Goal: Transaction & Acquisition: Obtain resource

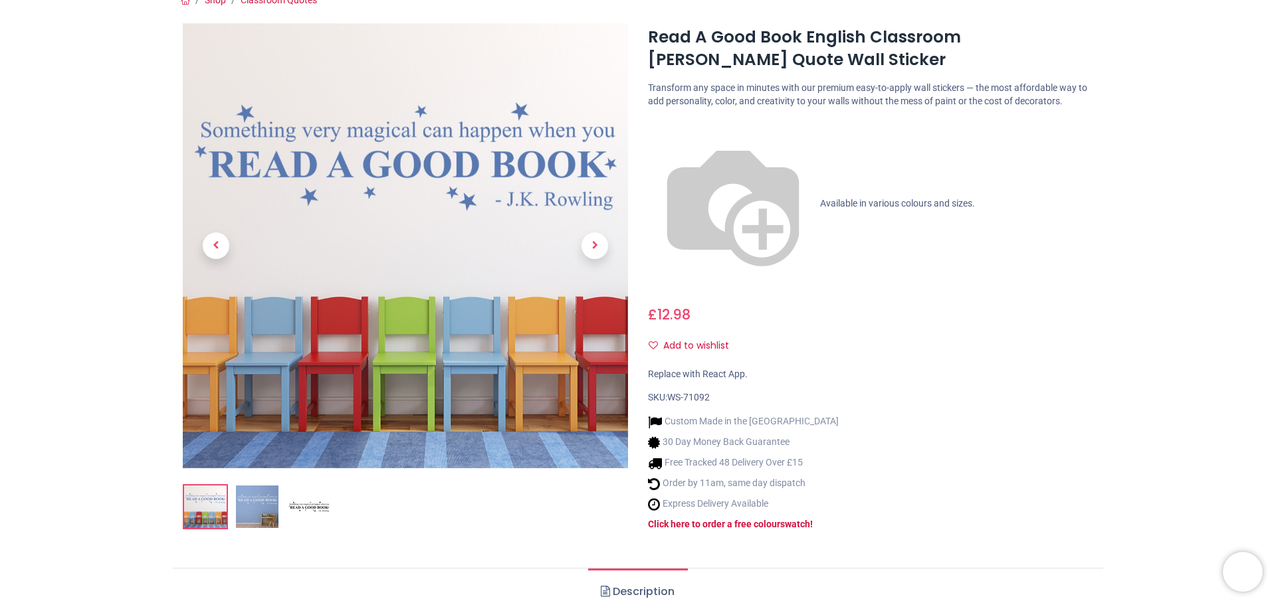
scroll to position [66, 0]
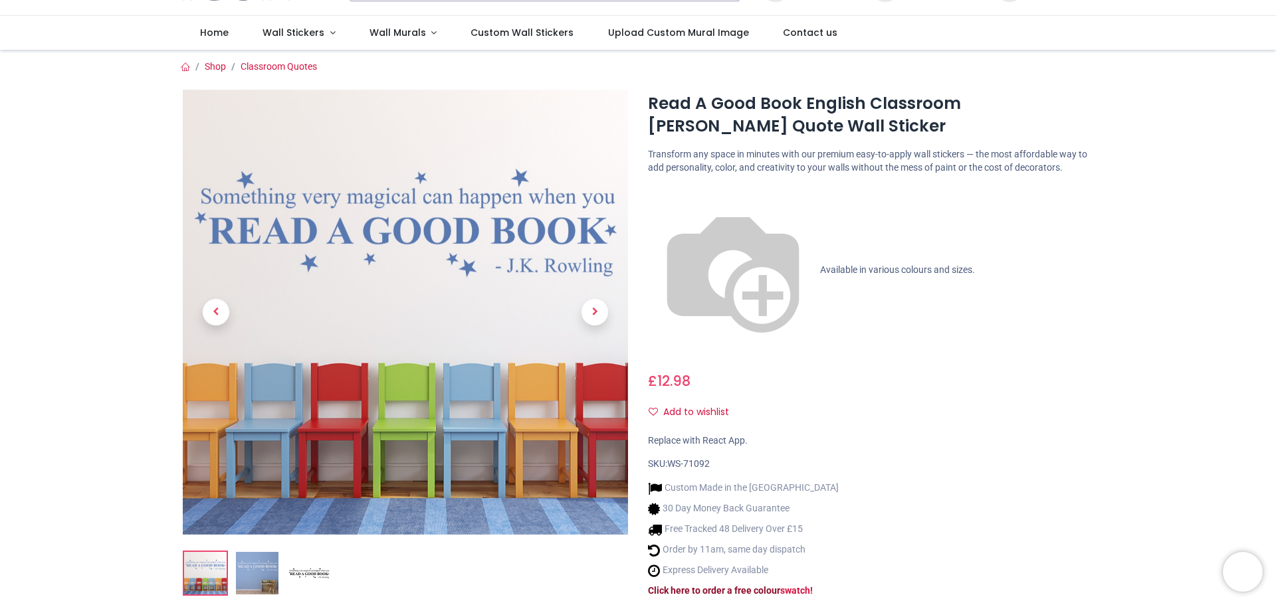
click at [763, 585] on strong "Click here to order a free colour" at bounding box center [714, 590] width 132 height 11
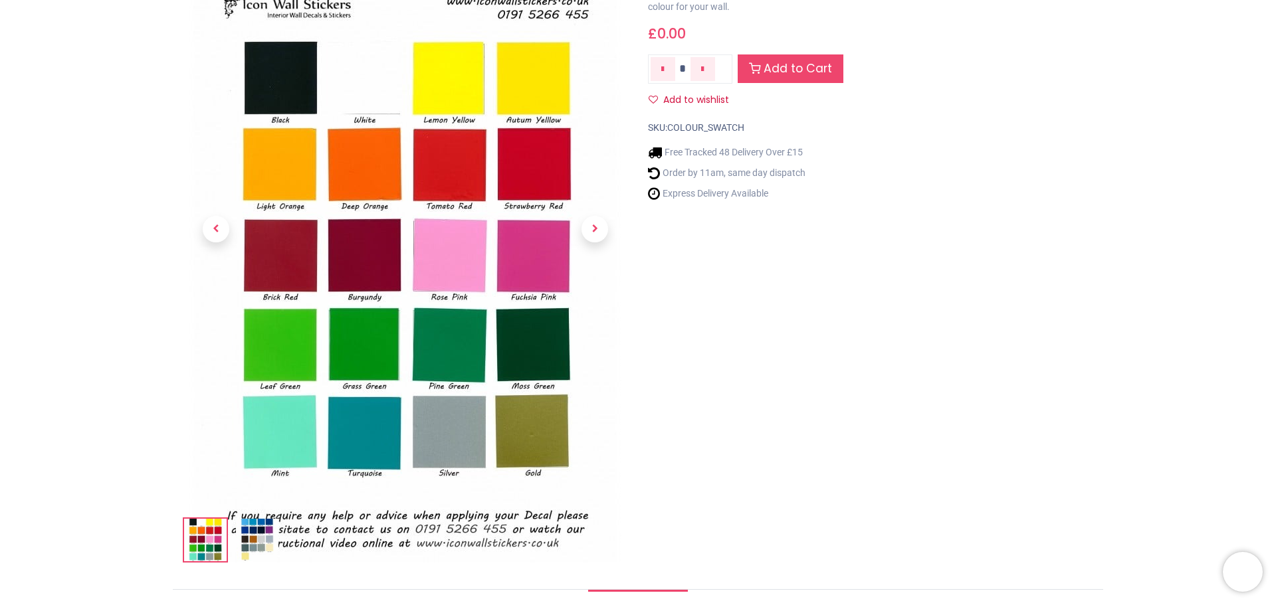
scroll to position [133, 0]
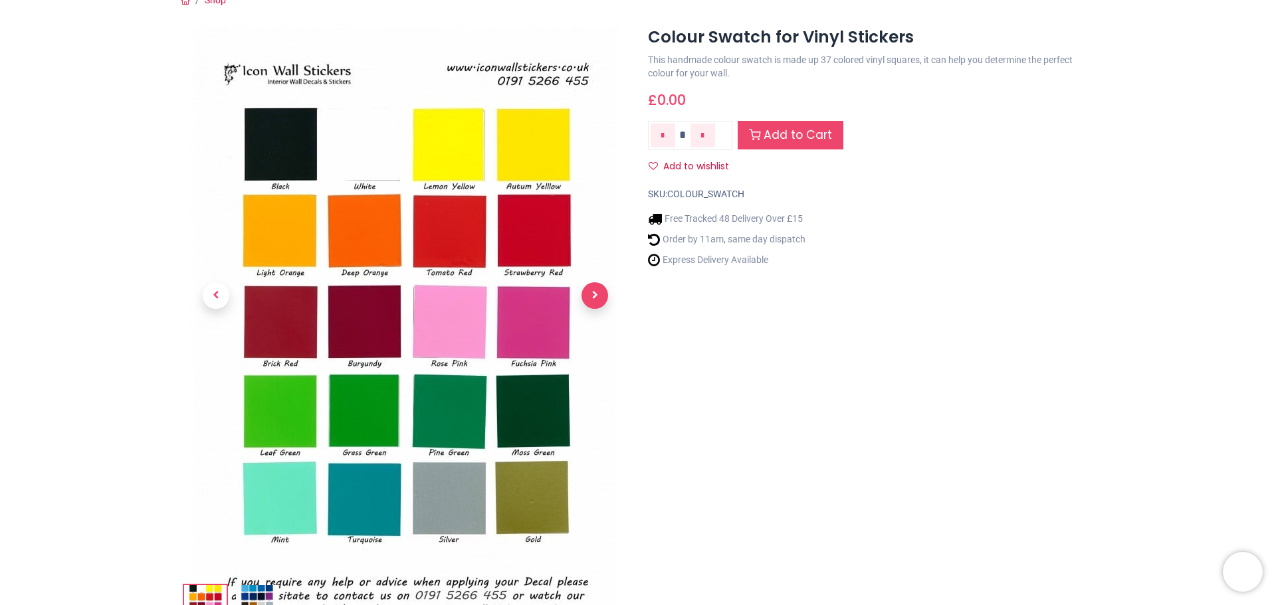
click at [590, 294] on span "Next" at bounding box center [594, 295] width 27 height 27
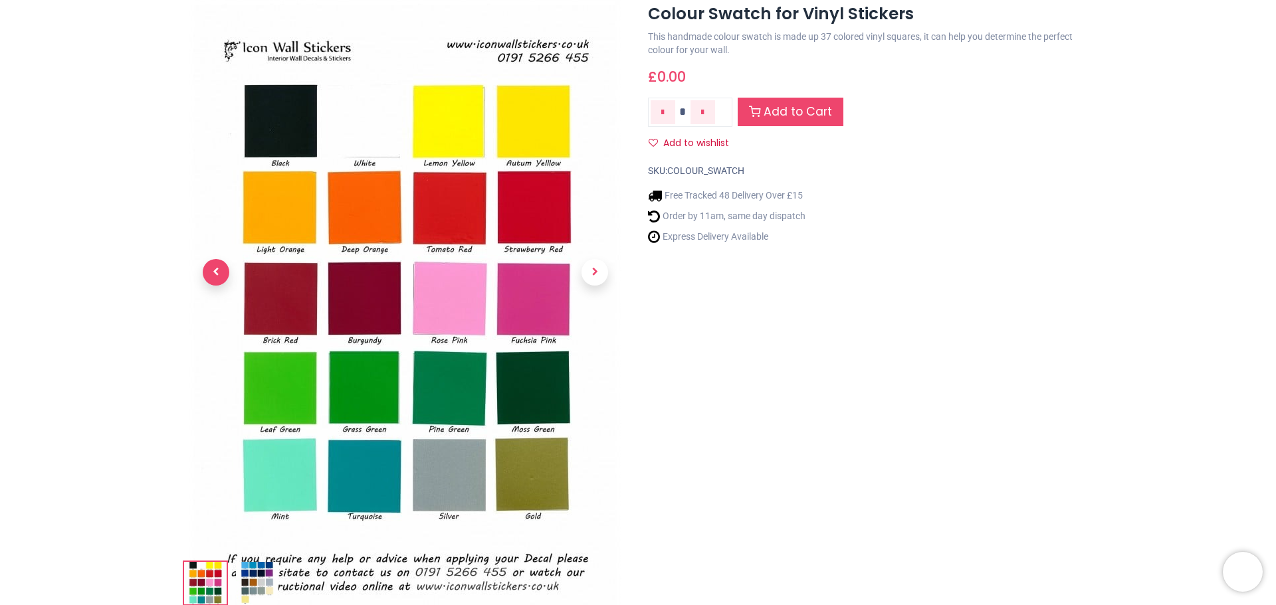
click at [208, 269] on span "Previous" at bounding box center [216, 272] width 27 height 27
